Goal: Find specific page/section: Find specific page/section

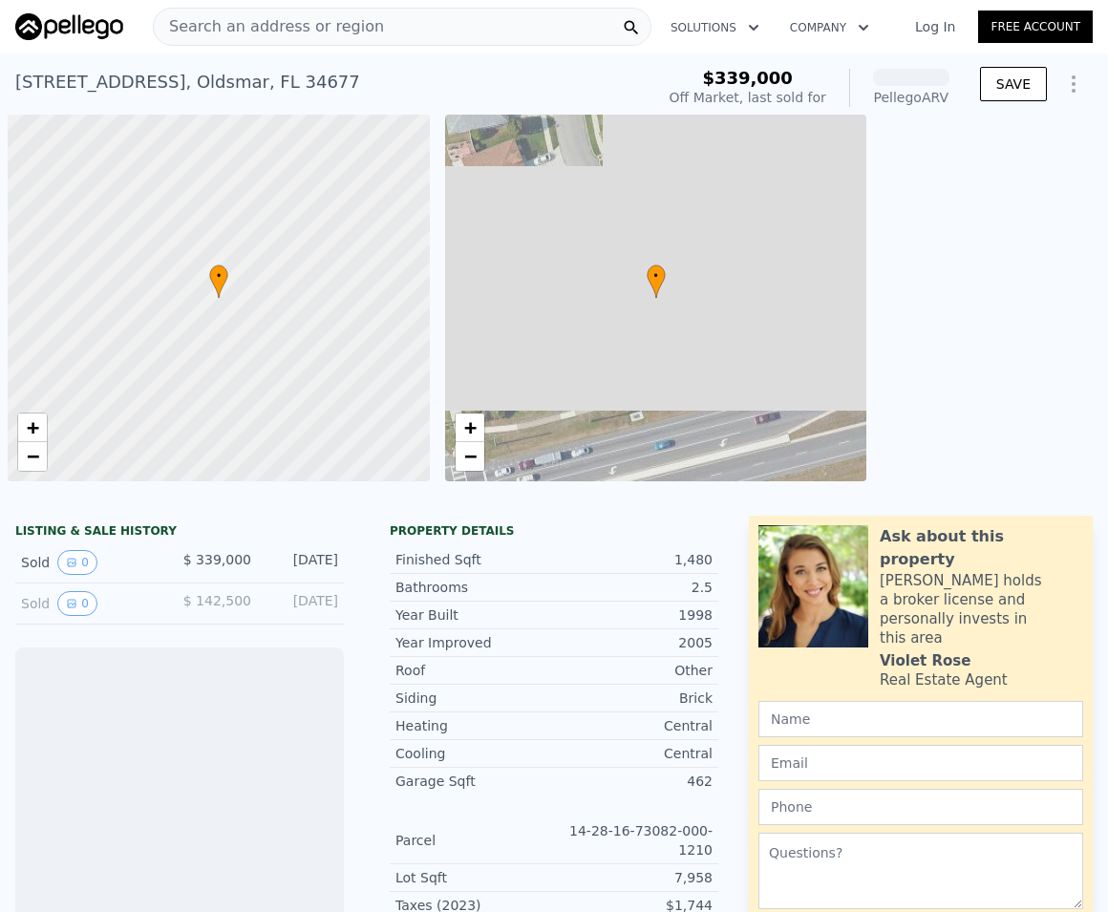
scroll to position [0, 8]
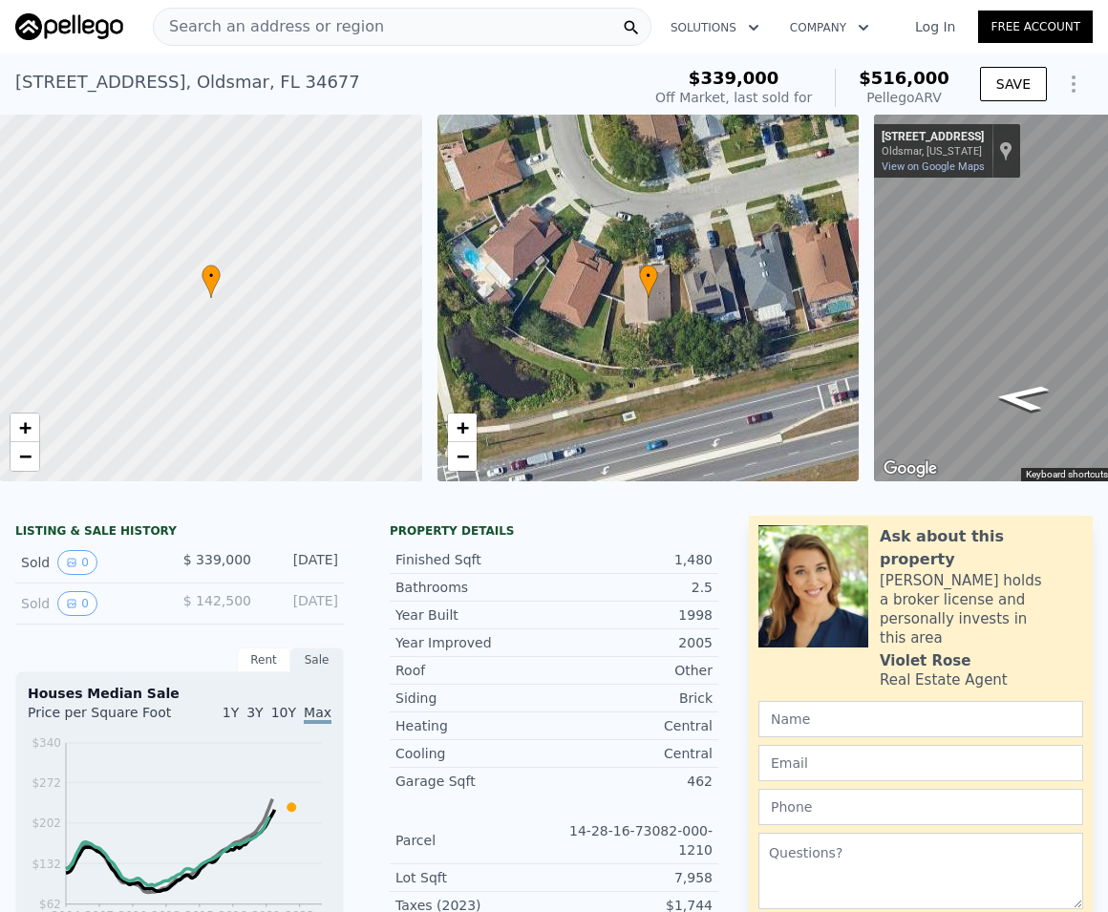
click at [337, 28] on span "Search an address or region" at bounding box center [269, 26] width 230 height 23
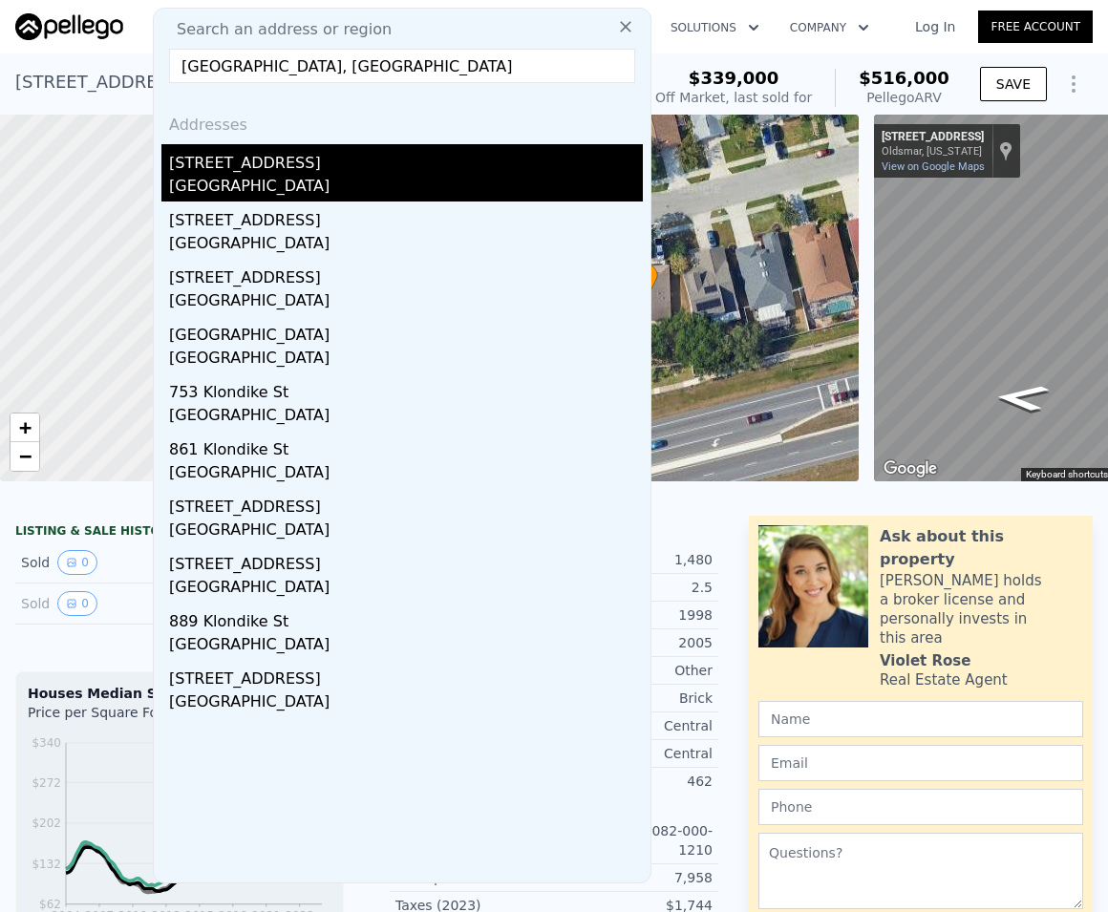
type input "[GEOGRAPHIC_DATA], [GEOGRAPHIC_DATA]"
click at [265, 187] on div "[GEOGRAPHIC_DATA]" at bounding box center [406, 188] width 474 height 27
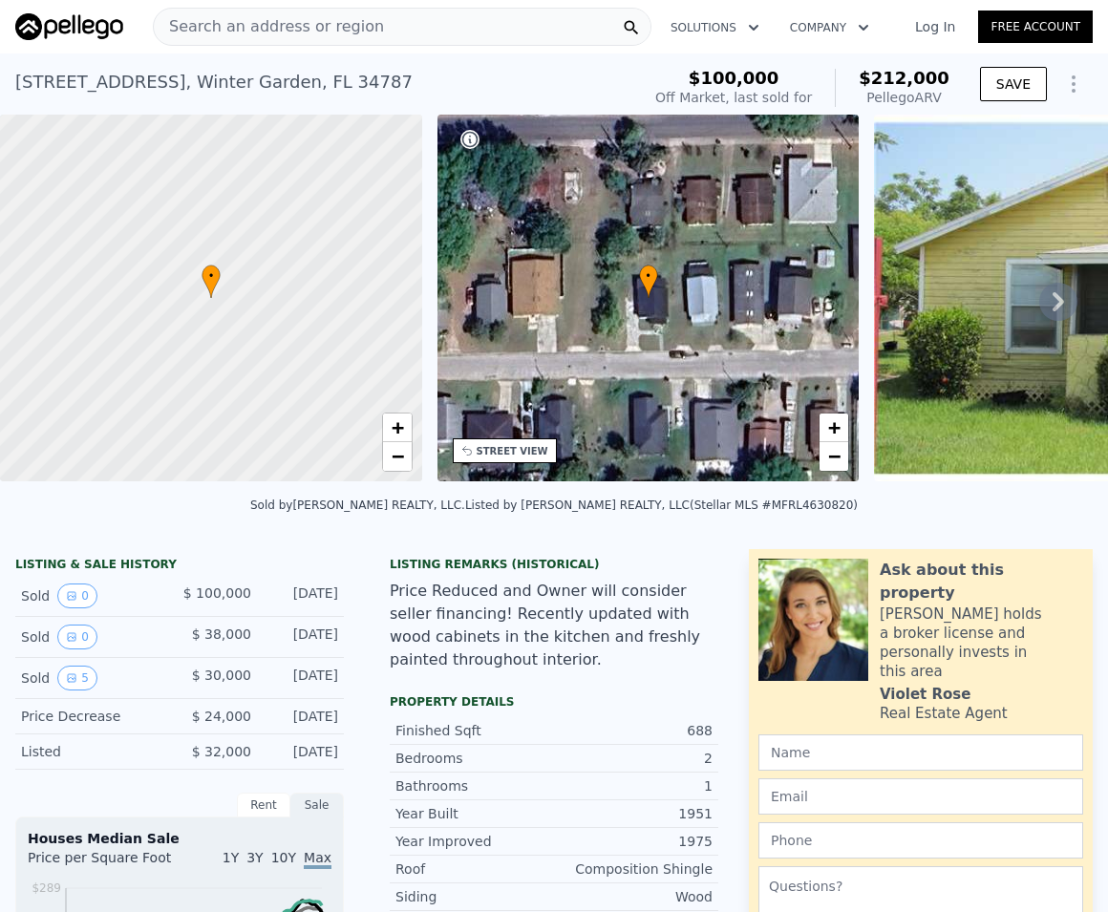
click at [1041, 308] on icon at bounding box center [1059, 302] width 38 height 38
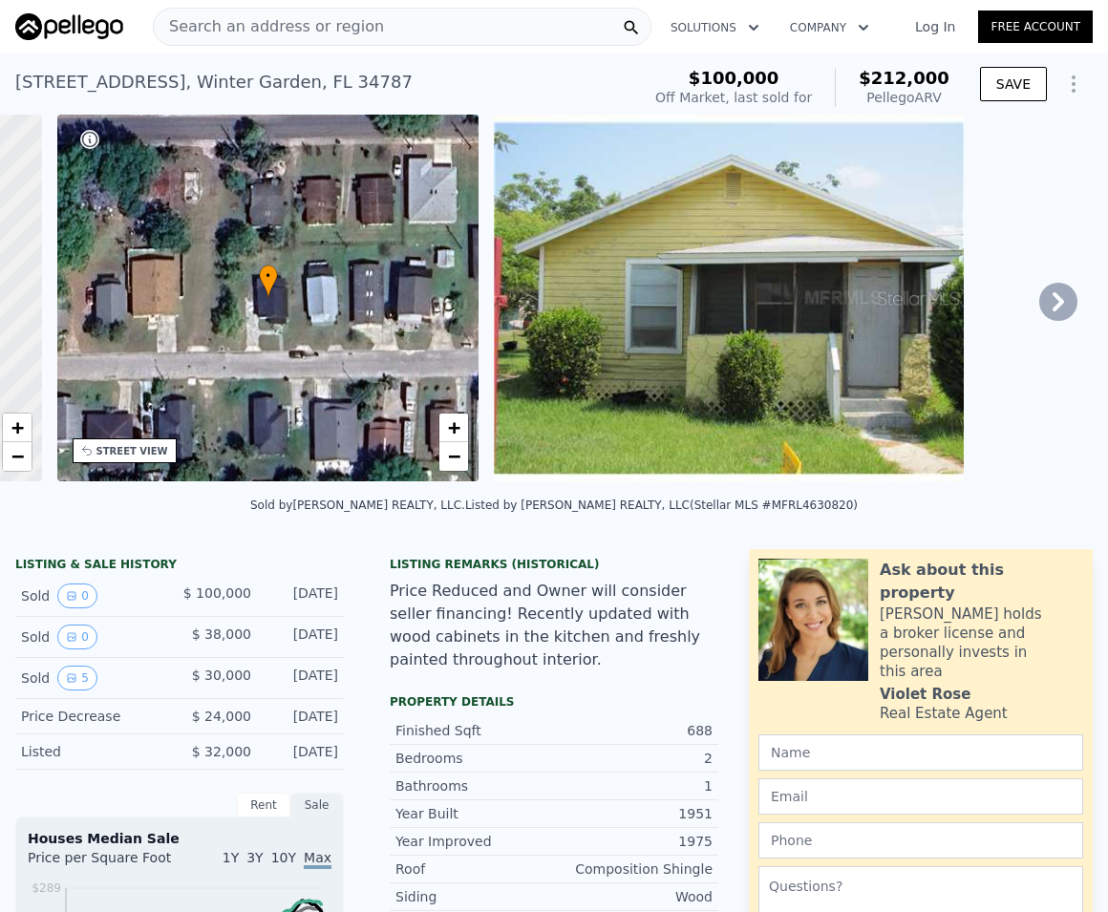
scroll to position [0, 445]
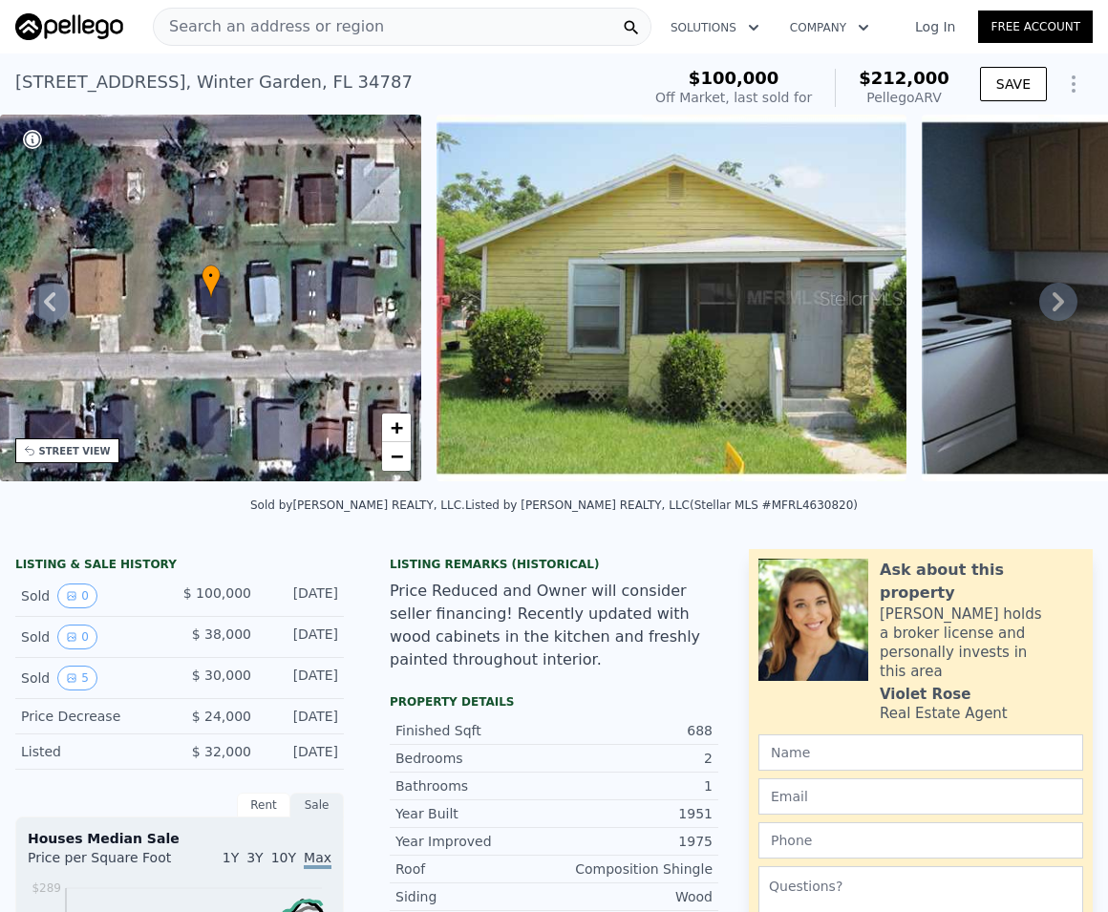
click at [1054, 308] on icon at bounding box center [1059, 302] width 38 height 38
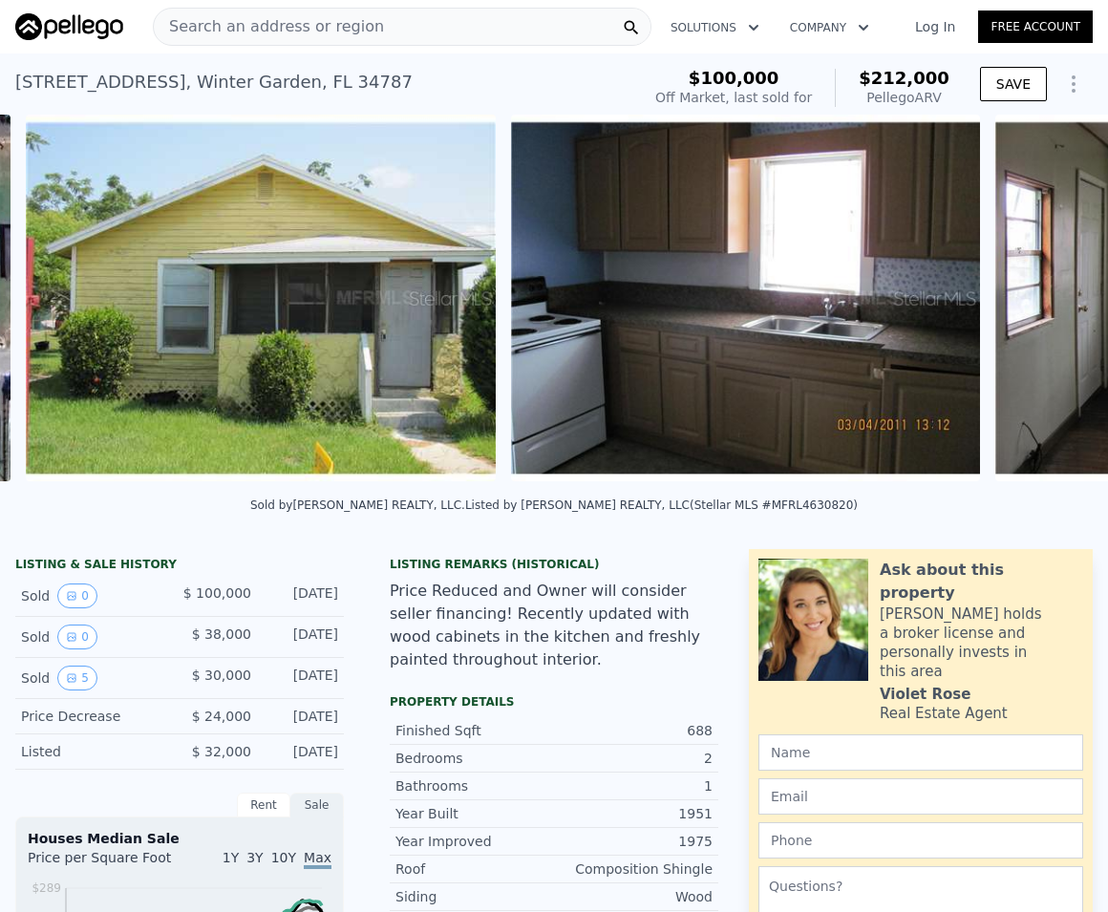
scroll to position [0, 874]
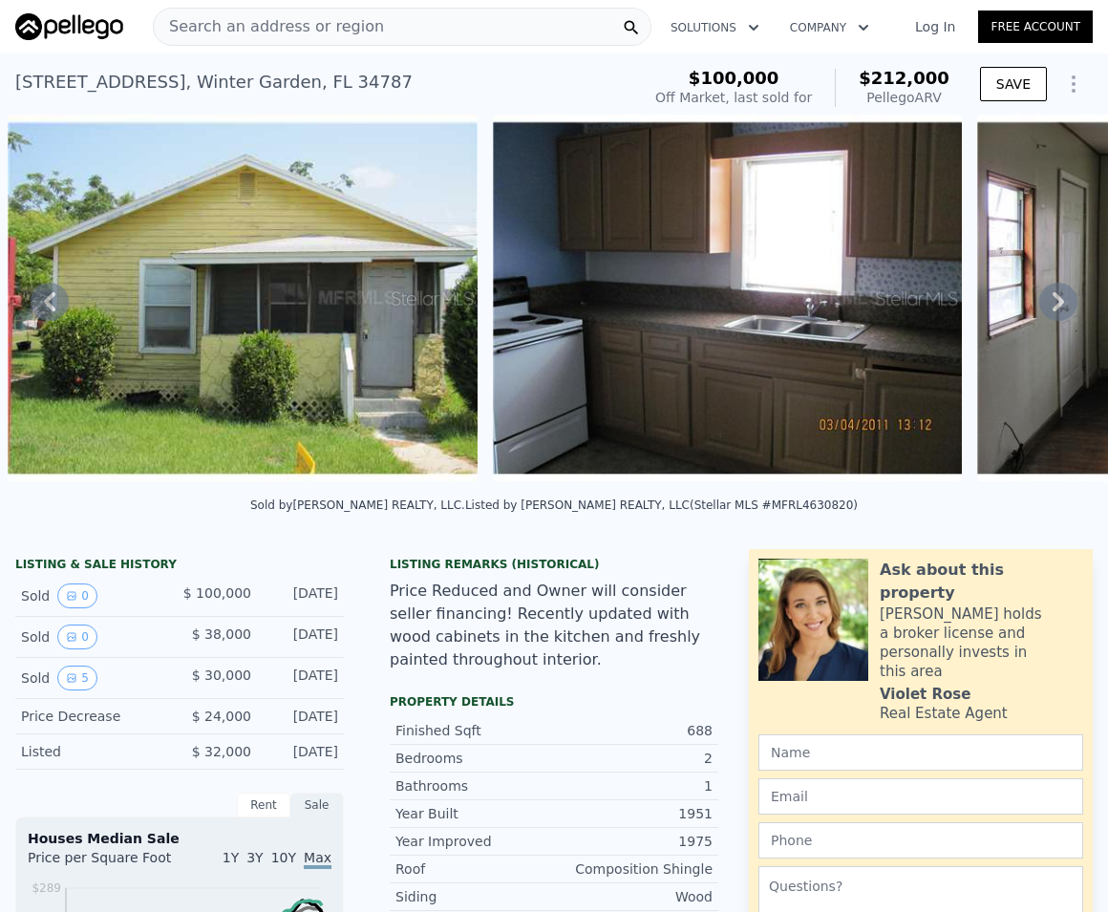
click at [1054, 308] on icon at bounding box center [1059, 302] width 38 height 38
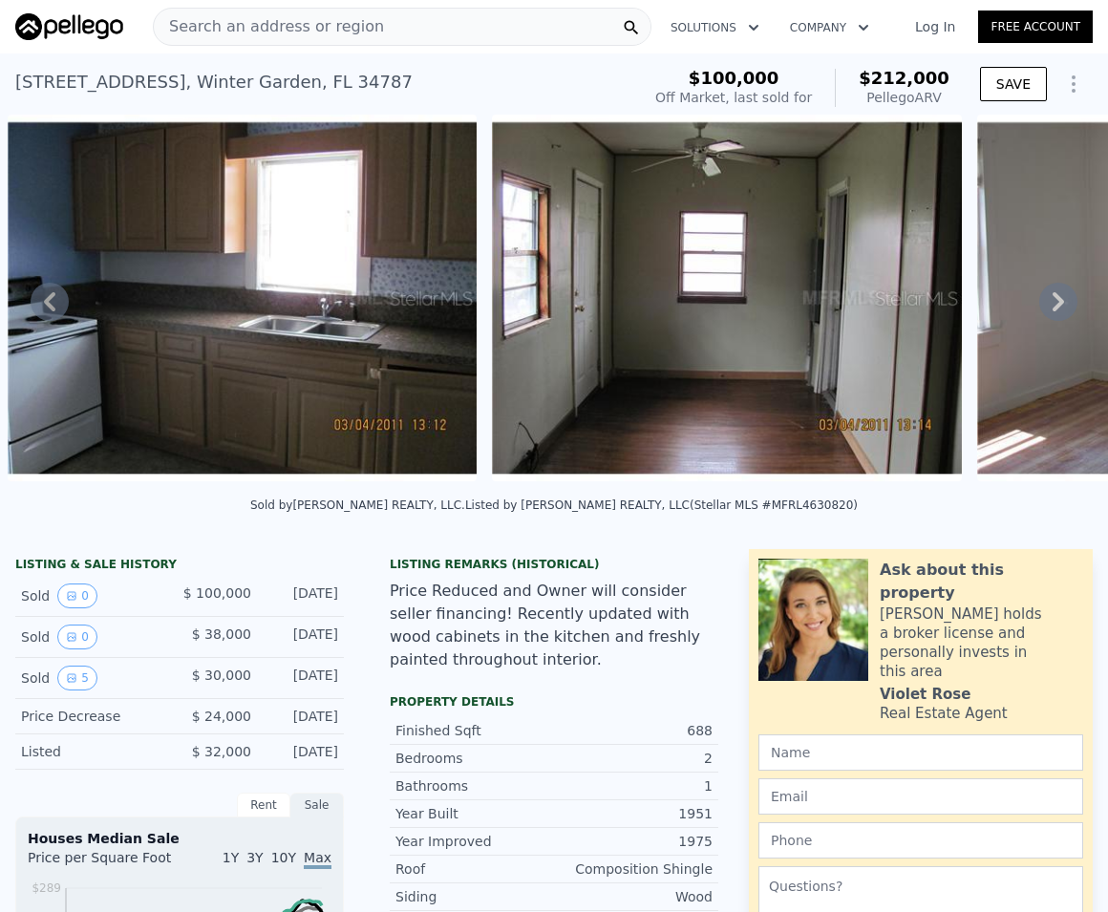
click at [1054, 308] on icon at bounding box center [1059, 302] width 38 height 38
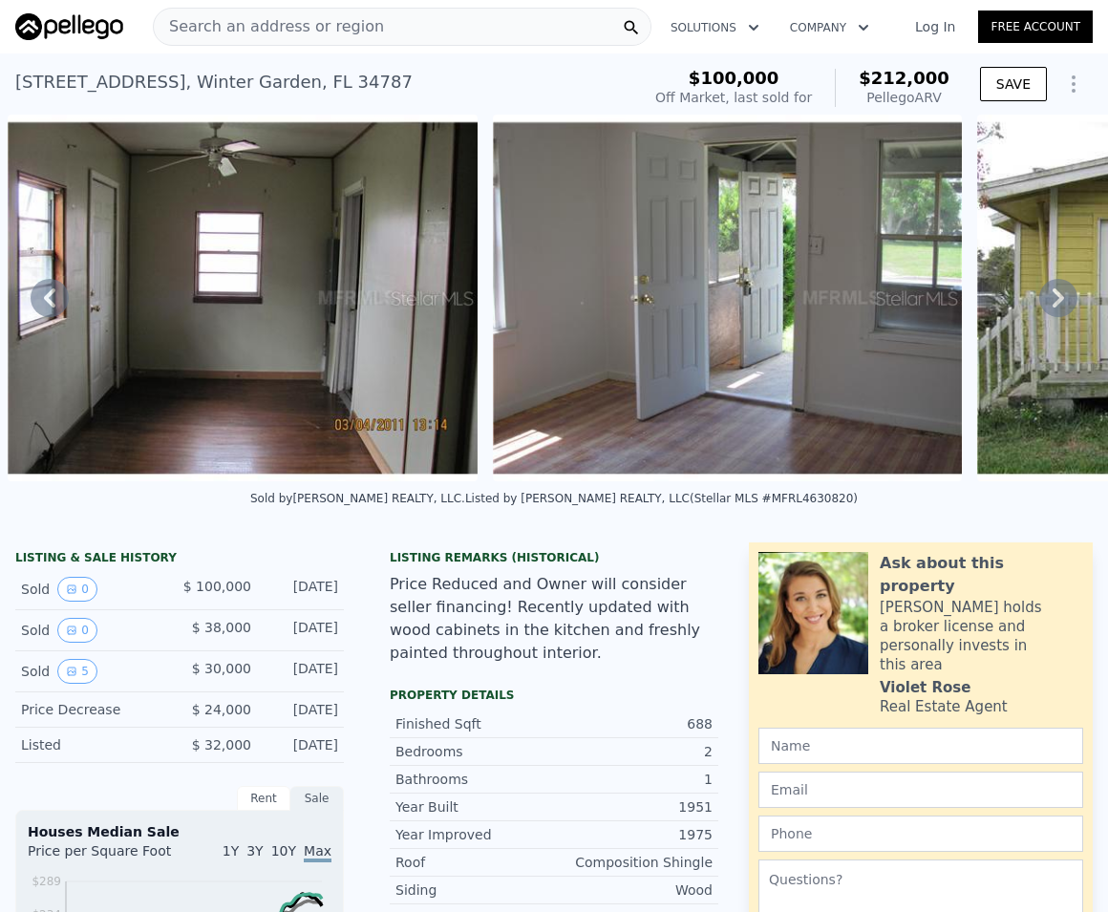
click at [1053, 308] on icon at bounding box center [1059, 298] width 38 height 38
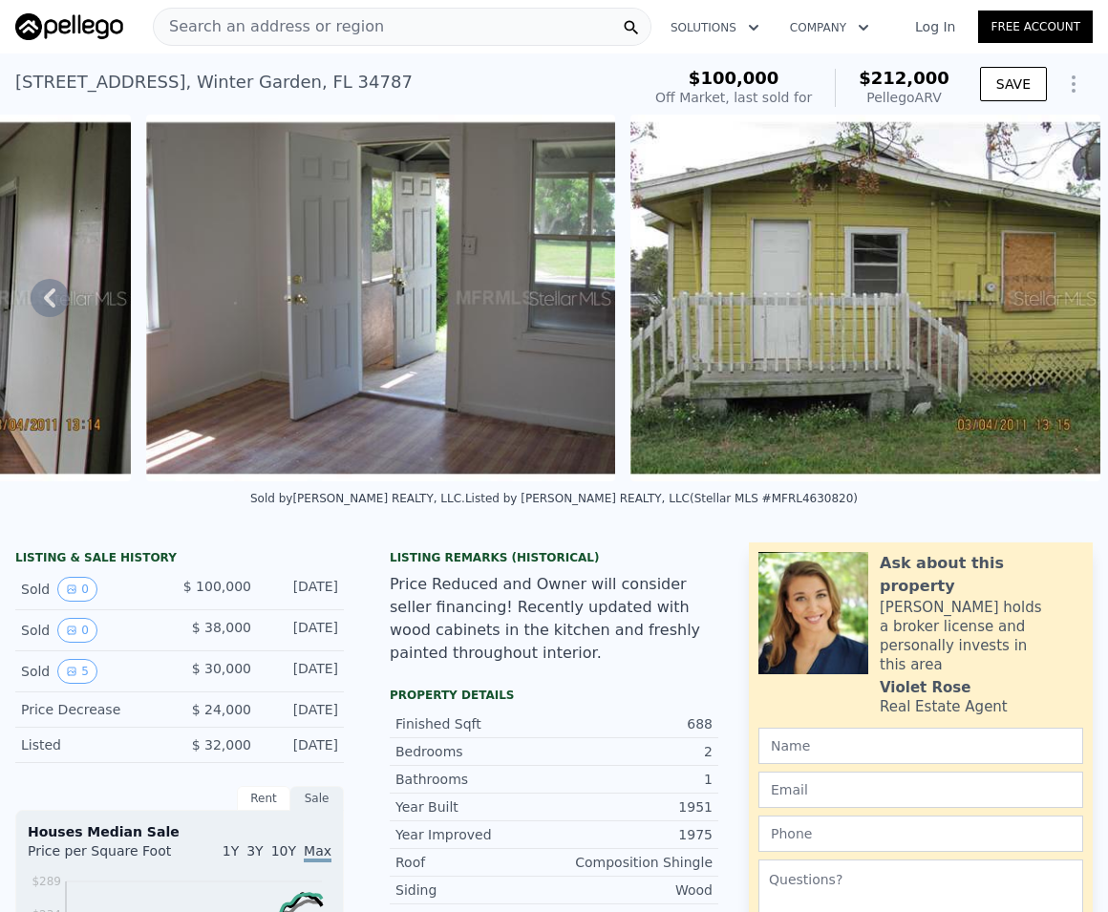
drag, startPoint x: 1023, startPoint y: 301, endPoint x: 753, endPoint y: 298, distance: 270.4
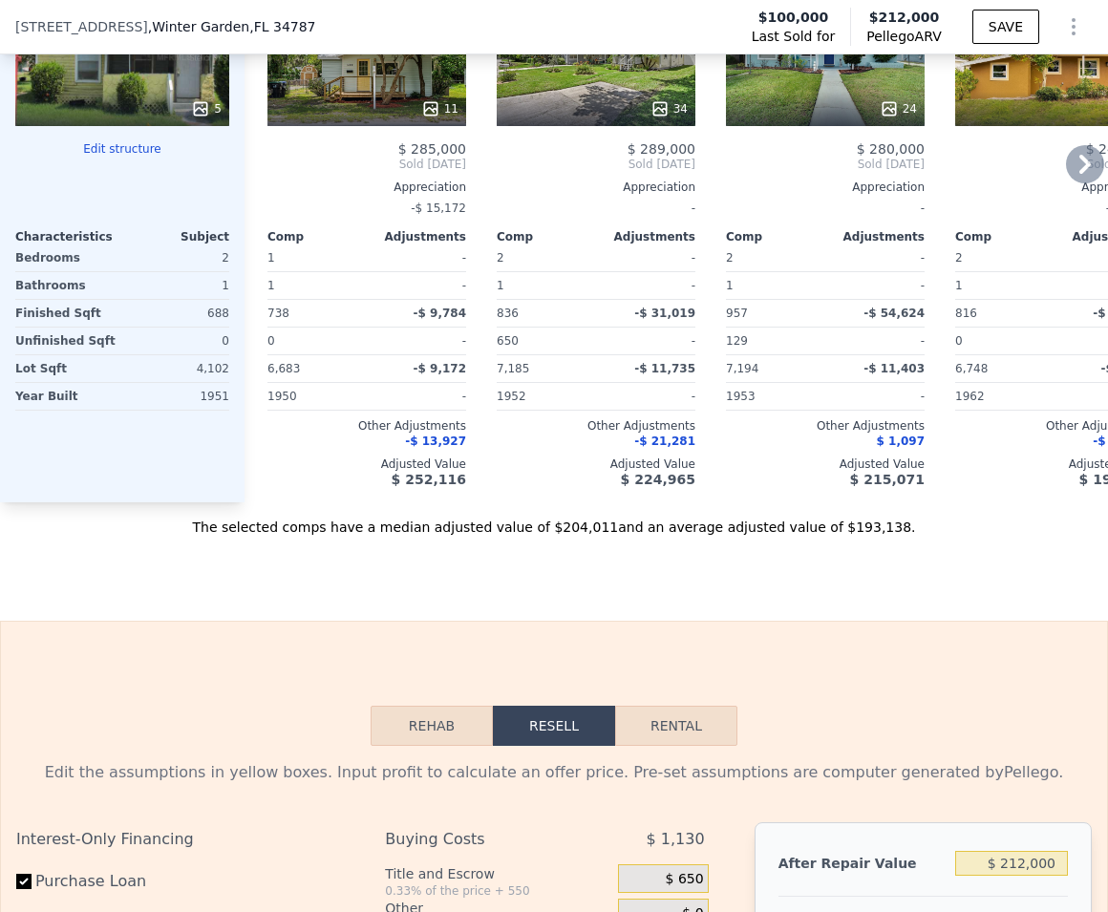
scroll to position [2155, 0]
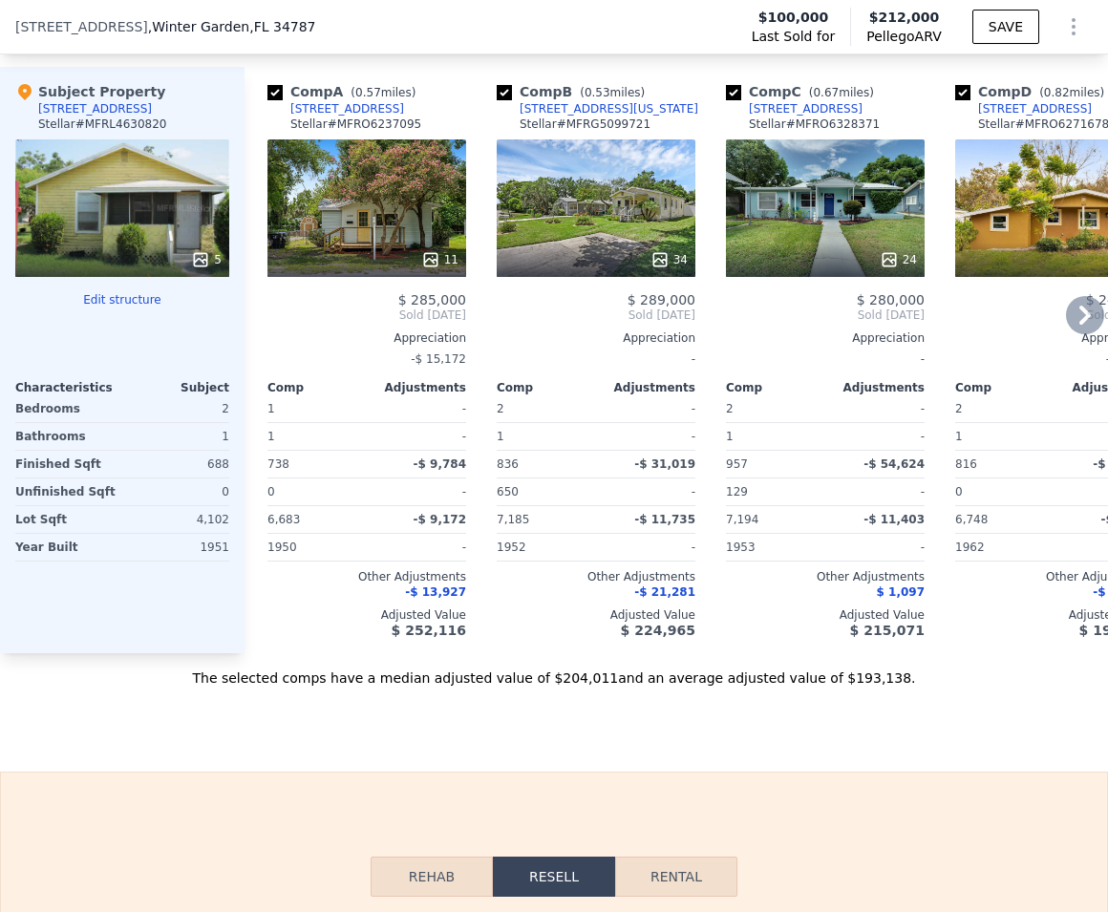
click at [1077, 330] on icon at bounding box center [1085, 315] width 38 height 38
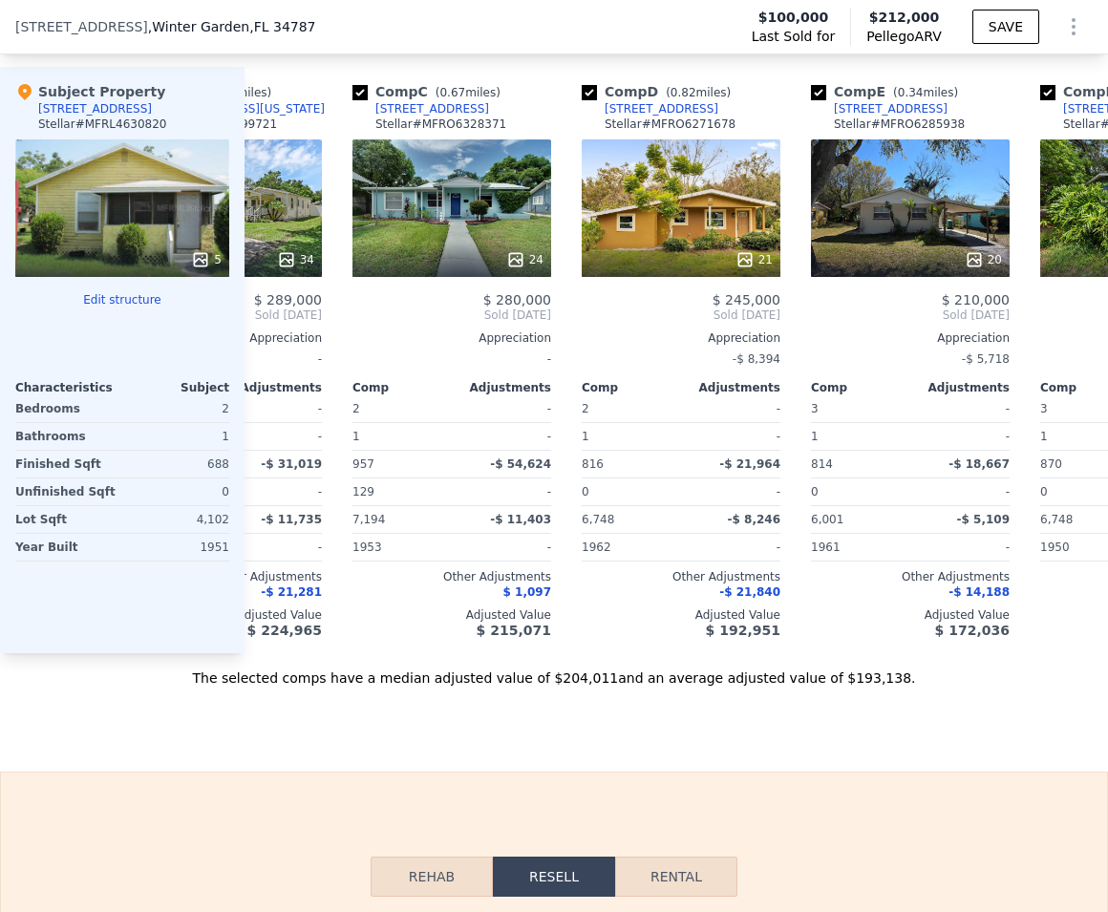
scroll to position [0, 459]
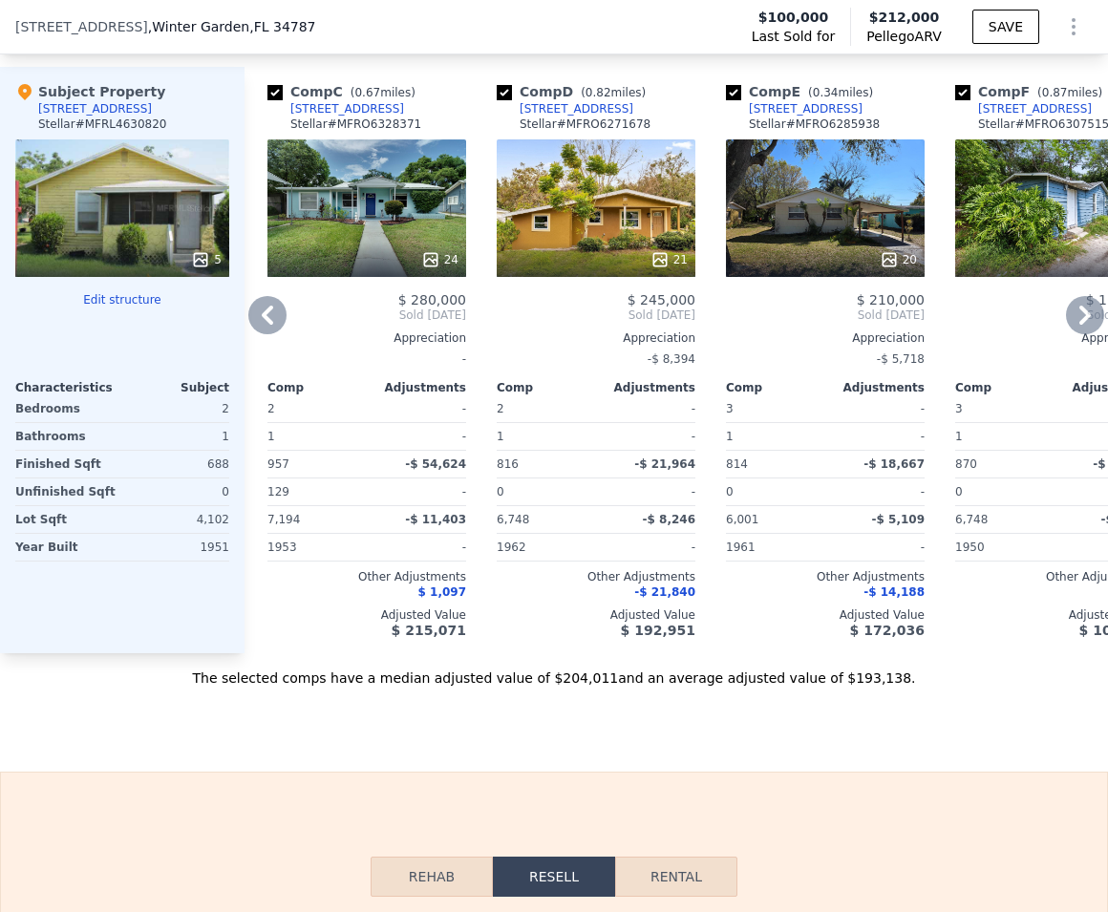
click at [1080, 325] on icon at bounding box center [1085, 315] width 11 height 19
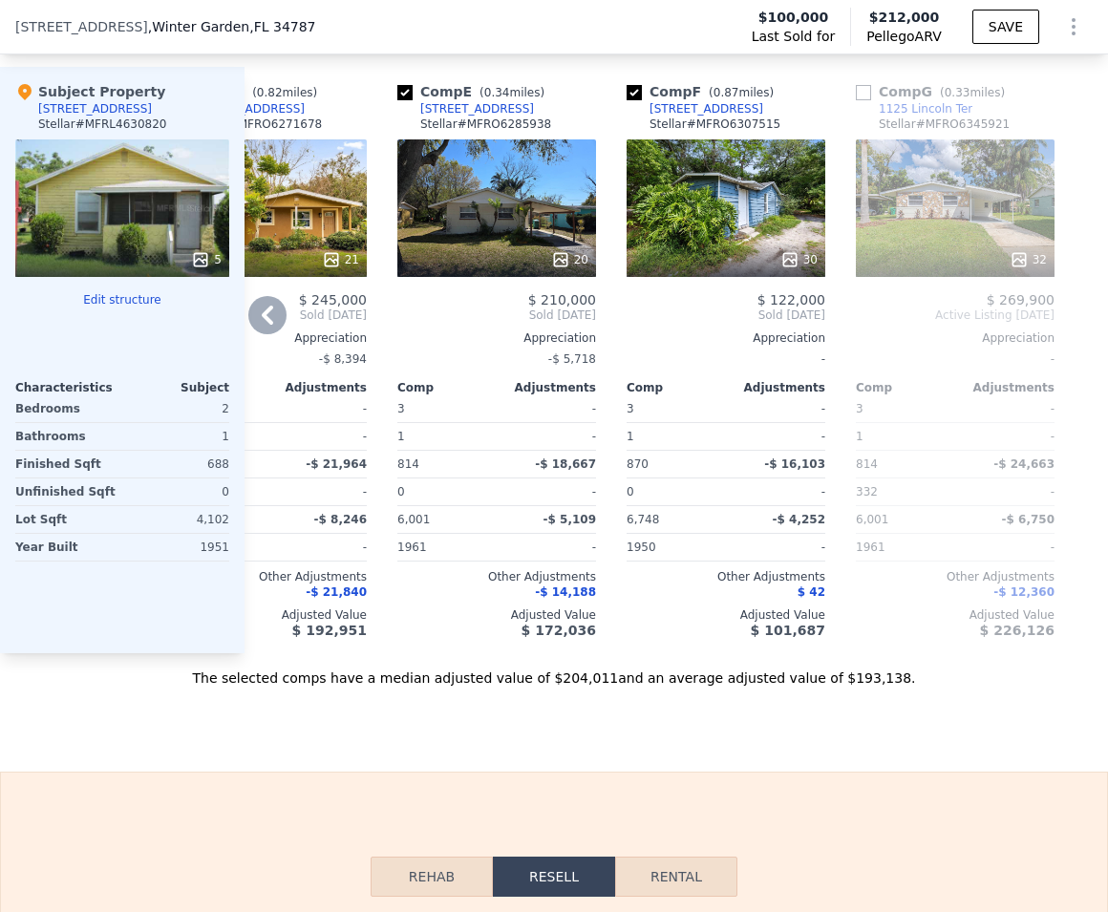
click at [255, 334] on icon at bounding box center [267, 315] width 38 height 38
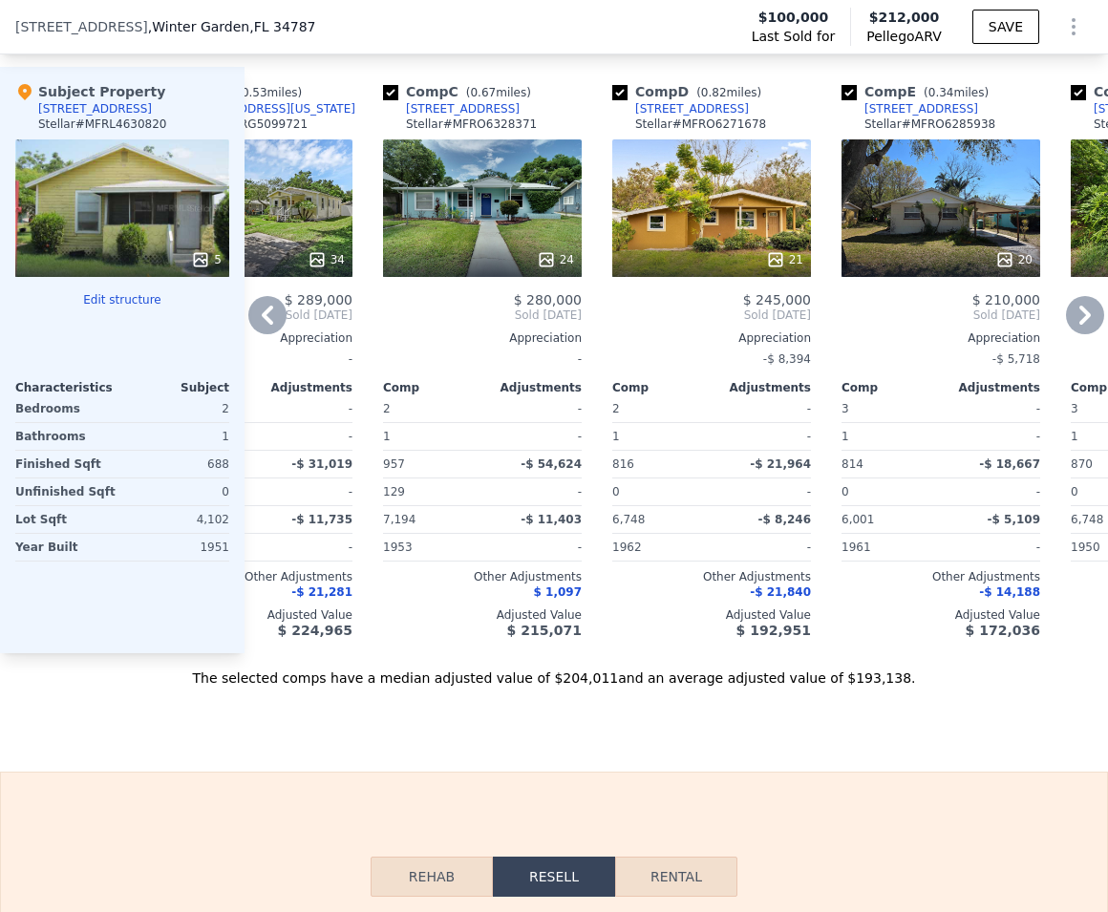
click at [509, 238] on div "24" at bounding box center [482, 208] width 199 height 138
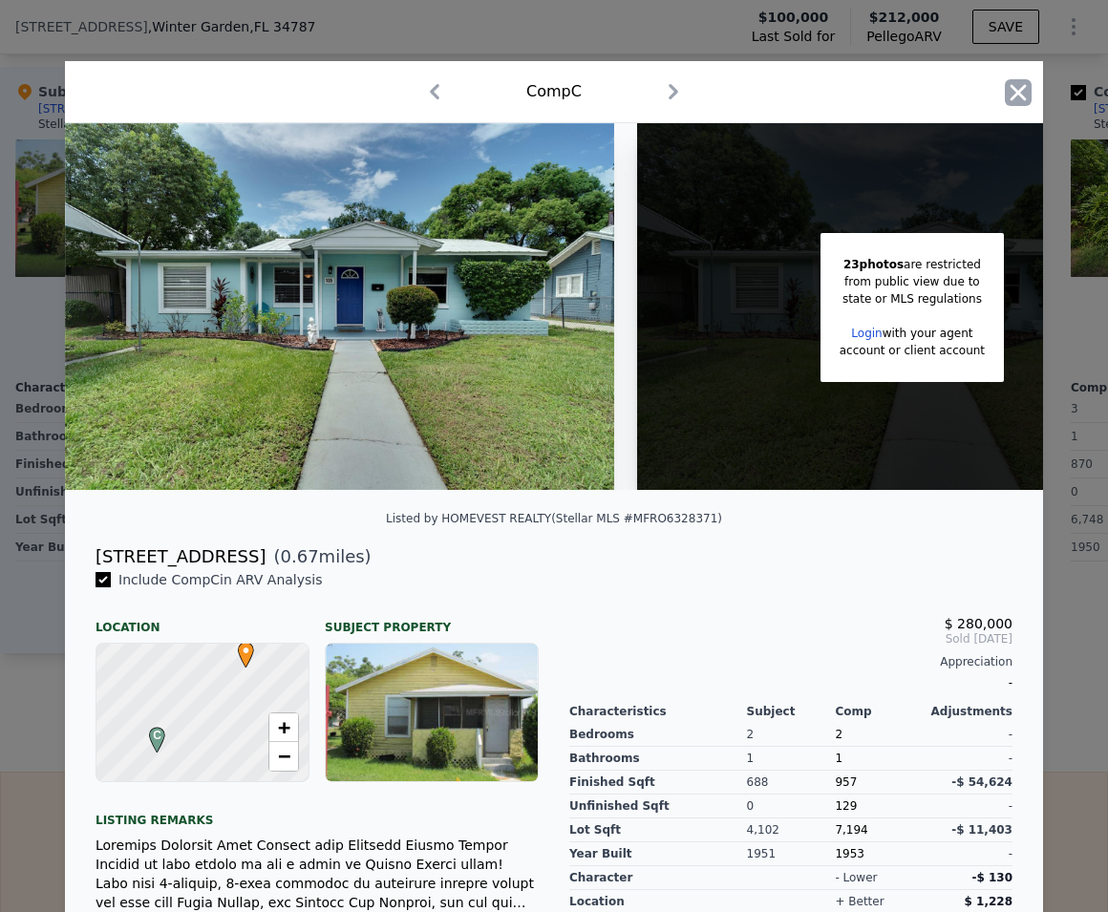
click at [1011, 92] on icon "button" at bounding box center [1019, 92] width 16 height 16
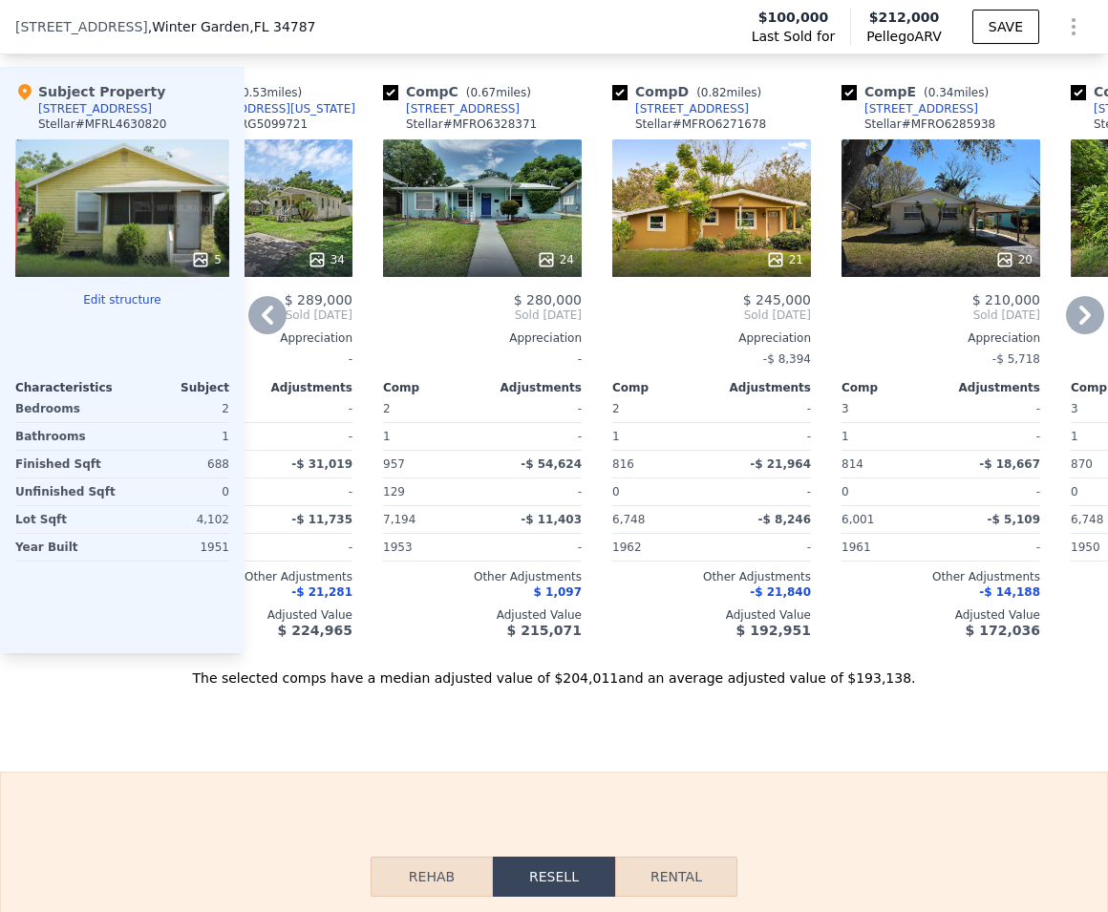
click at [255, 323] on icon at bounding box center [267, 315] width 38 height 38
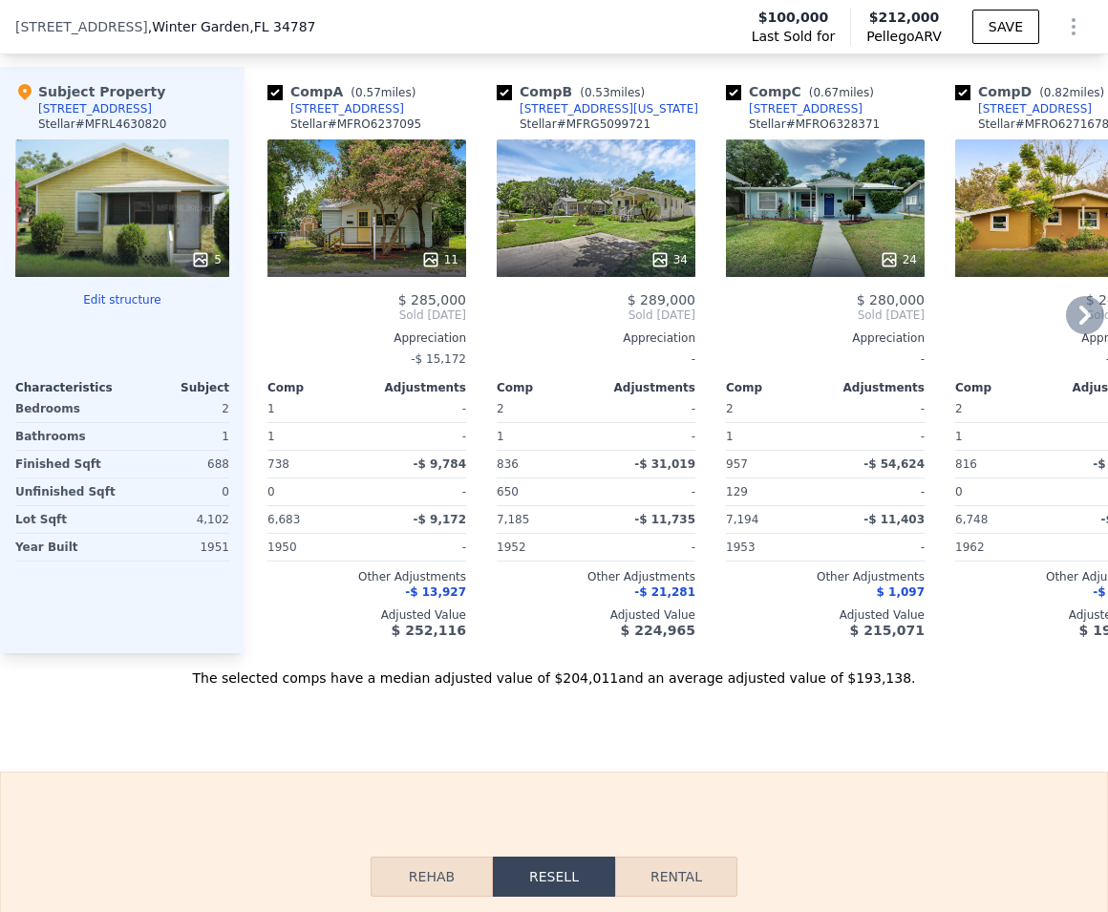
click at [611, 241] on div "34" at bounding box center [596, 208] width 199 height 138
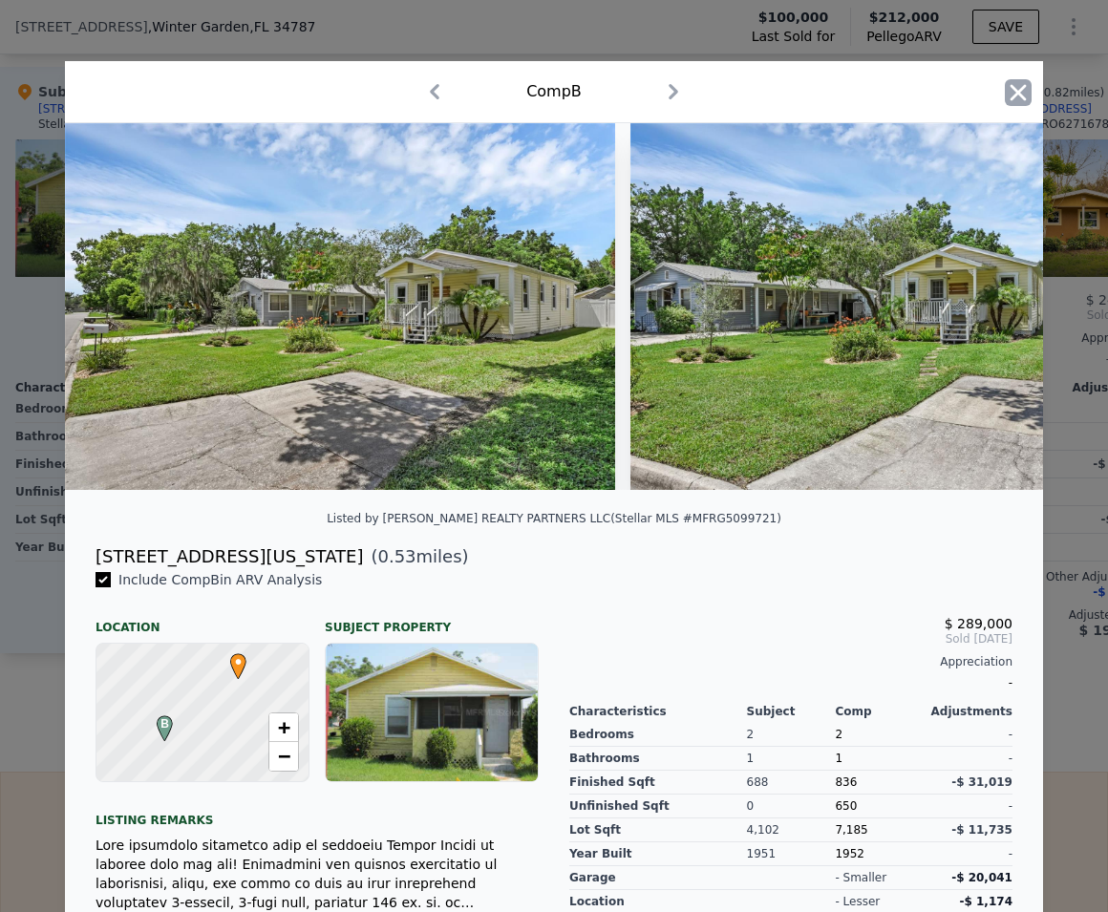
click at [1013, 88] on icon "button" at bounding box center [1018, 92] width 27 height 27
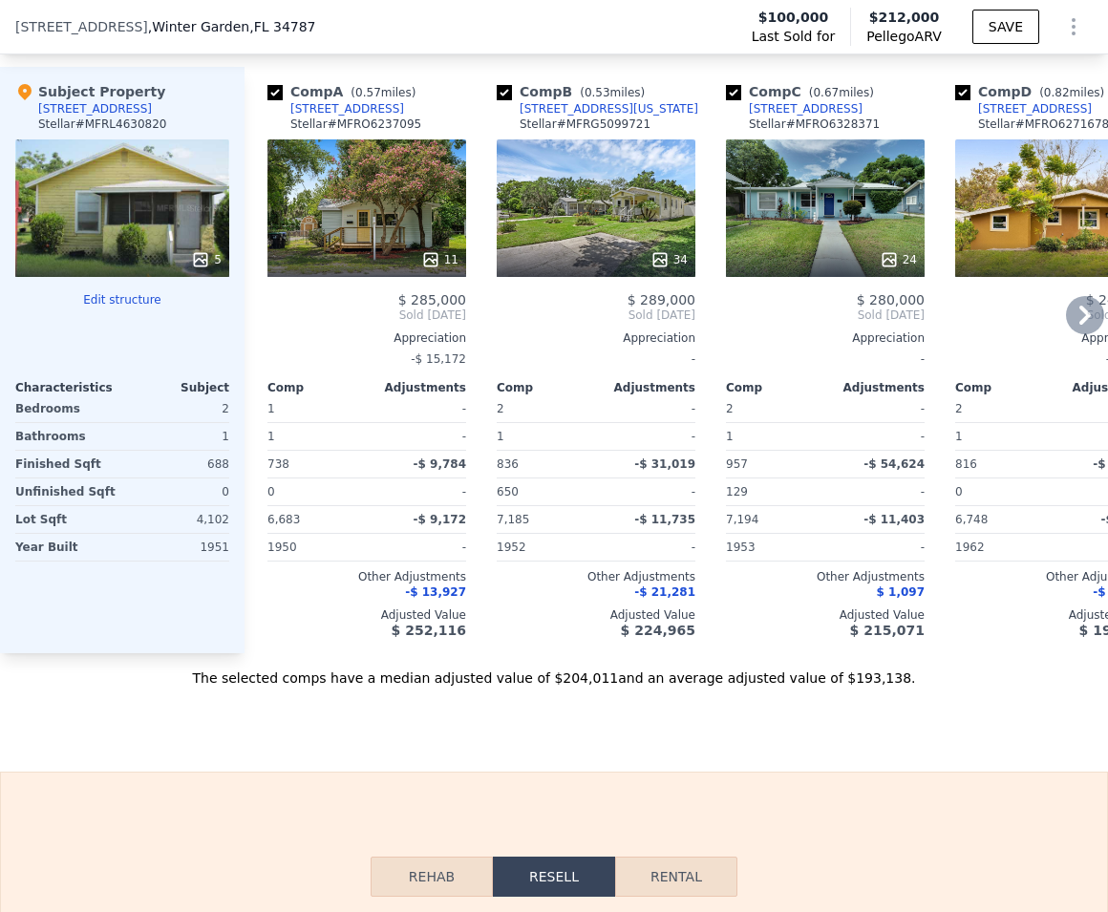
click at [346, 244] on div "11" at bounding box center [367, 208] width 199 height 138
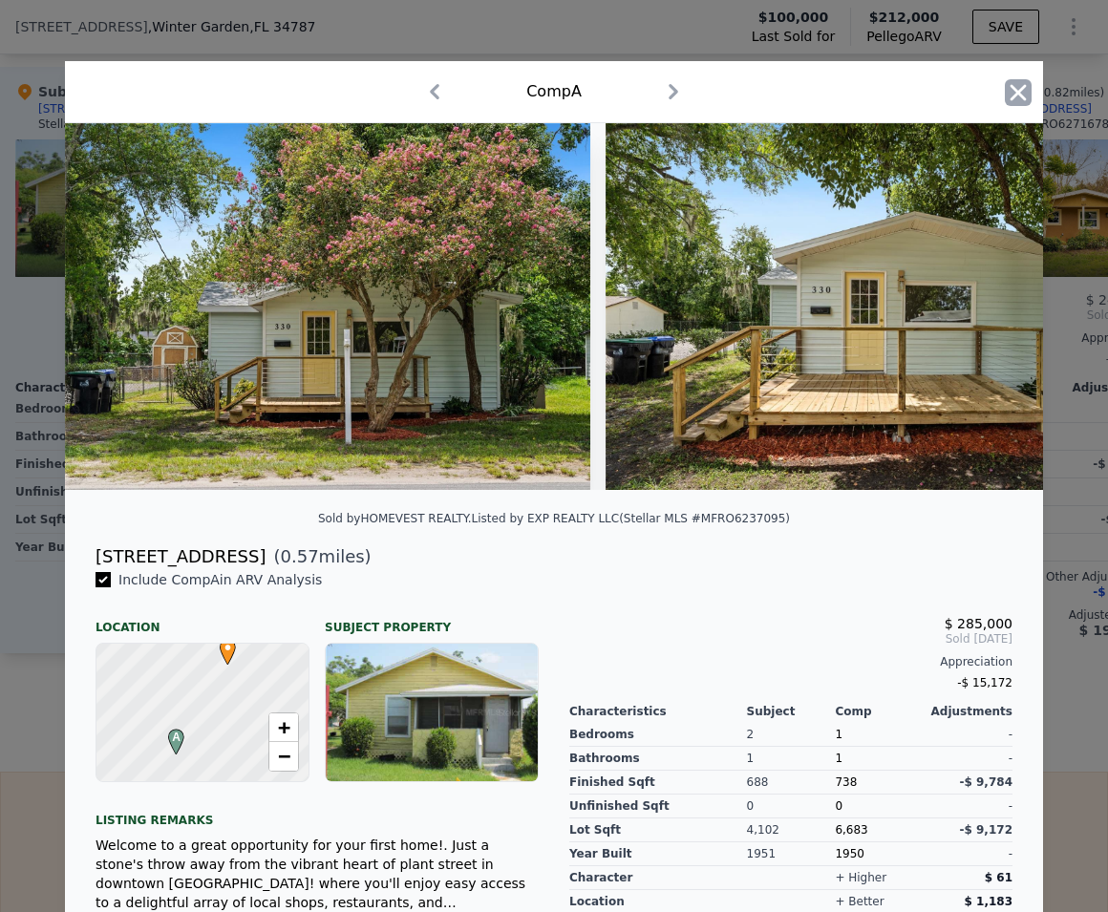
click at [1012, 93] on icon "button" at bounding box center [1019, 92] width 16 height 16
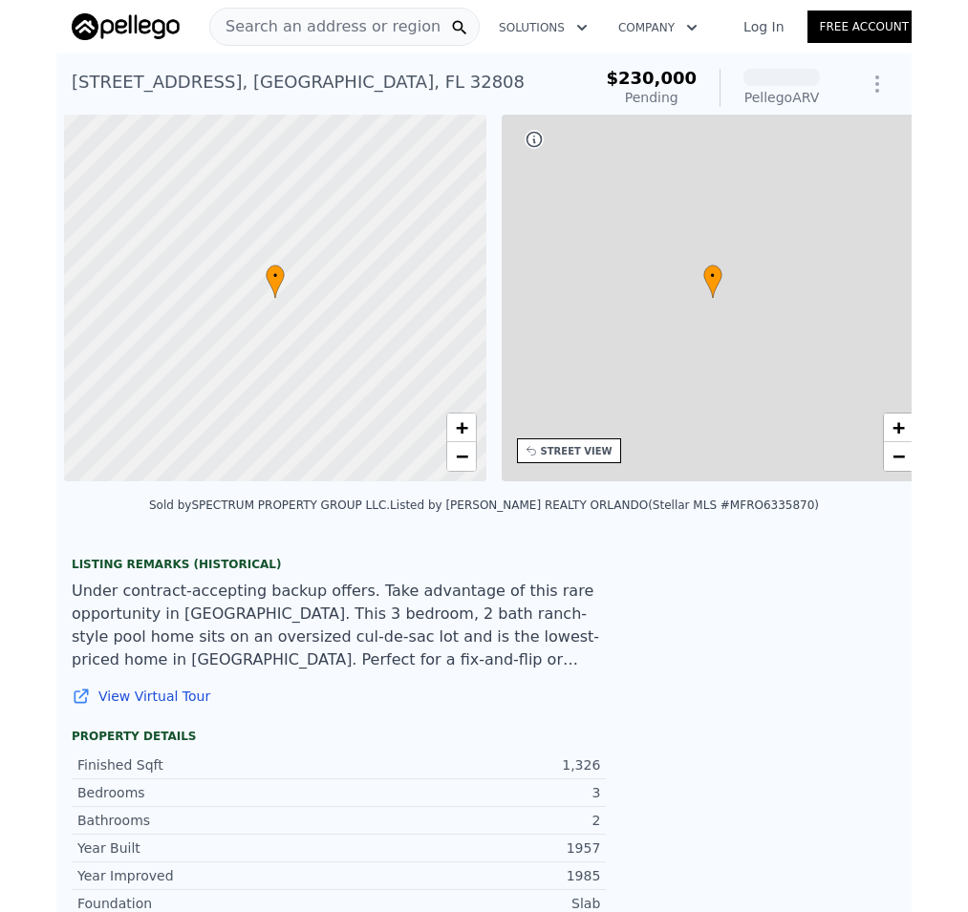
scroll to position [0, 8]
